Goal: Use online tool/utility: Utilize a website feature to perform a specific function

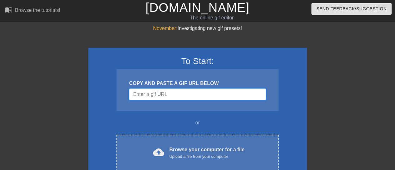
click at [156, 93] on input "Username" at bounding box center [197, 94] width 137 height 12
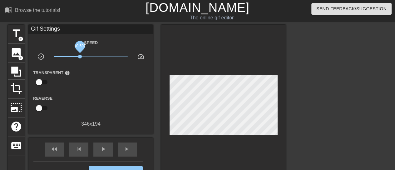
drag, startPoint x: 91, startPoint y: 55, endPoint x: 81, endPoint y: 55, distance: 10.3
click at [80, 55] on span "x0.507" at bounding box center [80, 57] width 4 height 4
click at [13, 33] on span "title" at bounding box center [16, 33] width 12 height 12
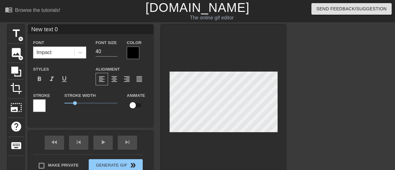
type input "N"
type textarea "N"
type input "B"
type textarea "B"
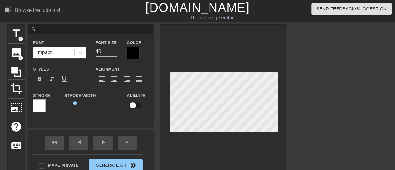
type input "Bu"
type textarea "Bu"
type input "Bul"
type textarea "Bul"
type input "Bull"
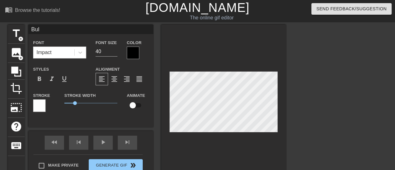
type textarea "Bull"
type input "BullN"
type textarea "BullN"
type input "BullNe"
type textarea "BullNe"
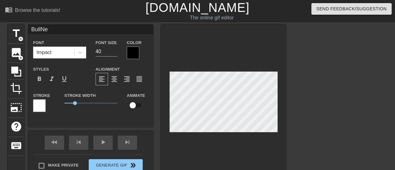
type input "BullNex"
type textarea "BullNex"
type input "BullNext"
type textarea "BullNext"
type input "BullNextD"
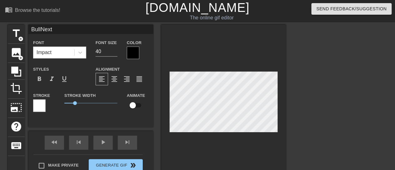
type textarea "BullNextD"
type input "BullNextDo"
type textarea "BullNextDo"
type input "BullNextDoo"
type textarea "BullNextDoo"
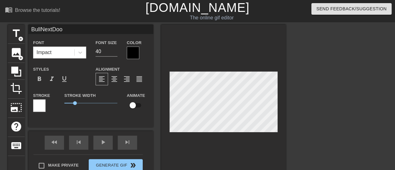
type input "BullNextDoor"
type textarea "BullNextDoor"
click at [130, 53] on div at bounding box center [133, 52] width 12 height 12
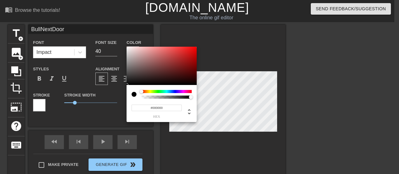
type input "#DB0303"
click at [196, 52] on div at bounding box center [162, 66] width 70 height 39
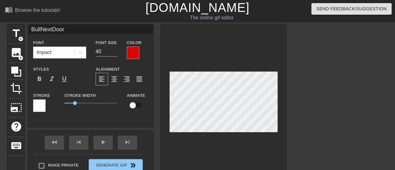
click at [42, 100] on div "Stroke" at bounding box center [44, 101] width 22 height 20
click at [40, 107] on div at bounding box center [39, 105] width 12 height 12
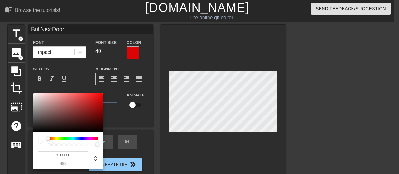
type input "#060101"
click at [94, 131] on div at bounding box center [68, 113] width 70 height 39
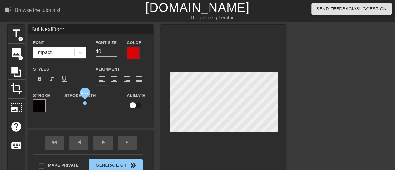
drag, startPoint x: 75, startPoint y: 103, endPoint x: 85, endPoint y: 104, distance: 9.7
click at [85, 104] on span "1.95" at bounding box center [85, 103] width 4 height 4
click at [55, 78] on span "format_italic" at bounding box center [51, 78] width 7 height 7
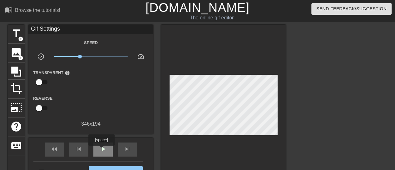
click at [101, 150] on span "play_arrow" at bounding box center [102, 148] width 7 height 7
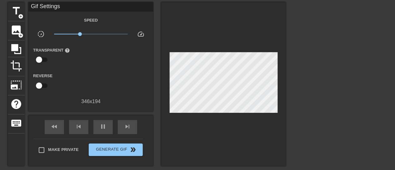
scroll to position [31, 0]
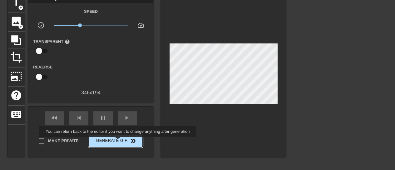
click at [118, 141] on span "Generate Gif double_arrow" at bounding box center [115, 140] width 49 height 7
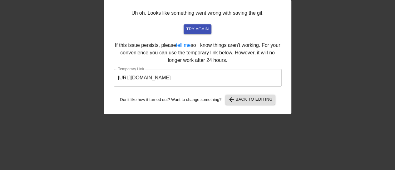
click at [216, 79] on input "[URL][DOMAIN_NAME]" at bounding box center [198, 77] width 168 height 17
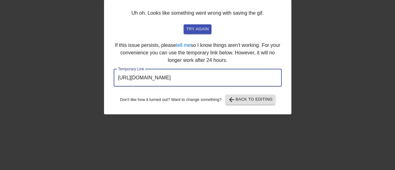
click at [216, 79] on input "[URL][DOMAIN_NAME]" at bounding box center [198, 77] width 168 height 17
